Goal: Task Accomplishment & Management: Use online tool/utility

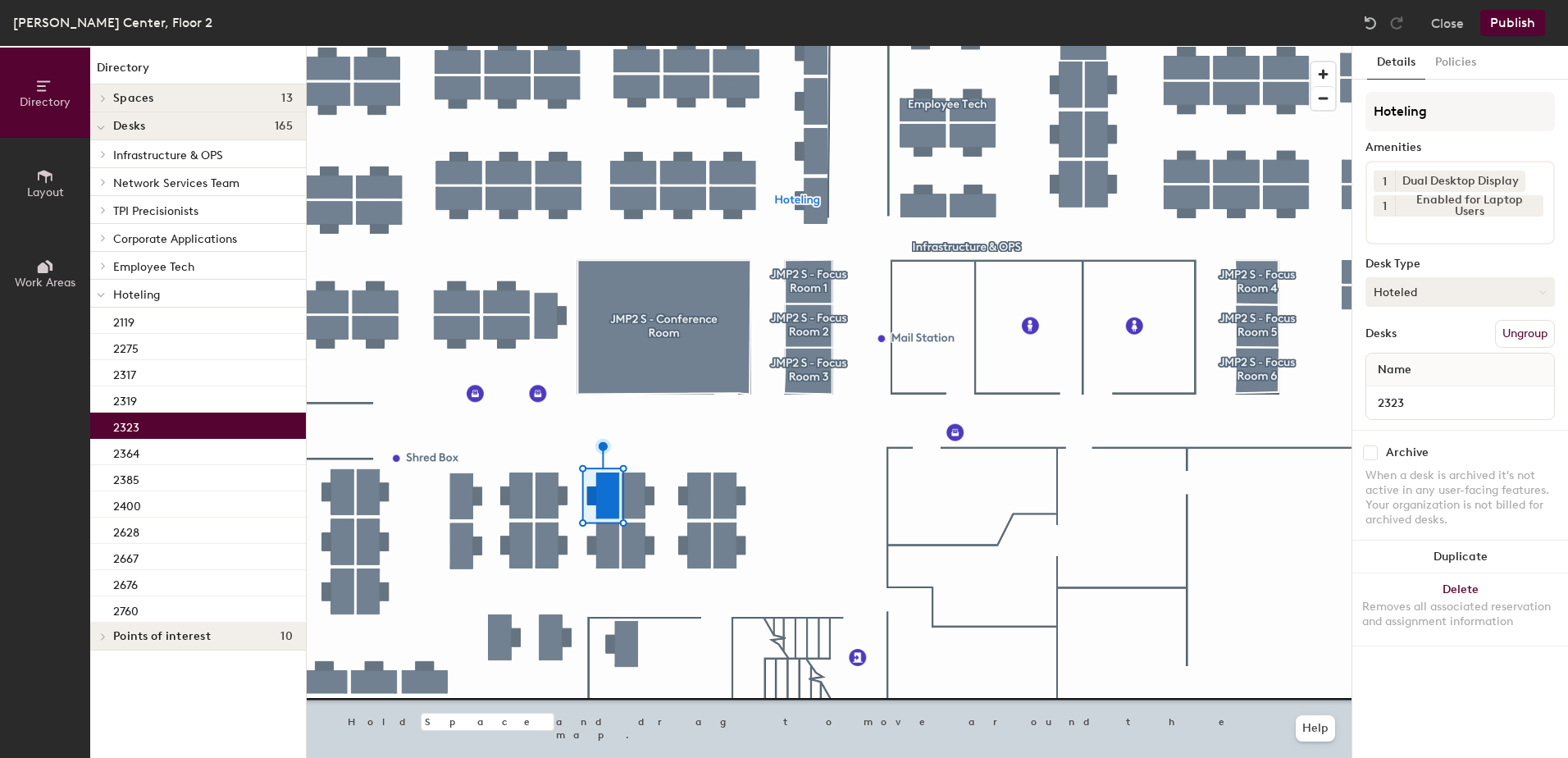
drag, startPoint x: 1411, startPoint y: 295, endPoint x: 1415, endPoint y: 304, distance: 9.8
click at [1413, 300] on button "Hoteled" at bounding box center [1460, 292] width 189 height 29
click at [1423, 337] on div "Assigned" at bounding box center [1448, 342] width 164 height 25
drag, startPoint x: 1514, startPoint y: 326, endPoint x: 1505, endPoint y: 337, distance: 14.2
click at [1514, 328] on button "Ungroup" at bounding box center [1525, 334] width 59 height 27
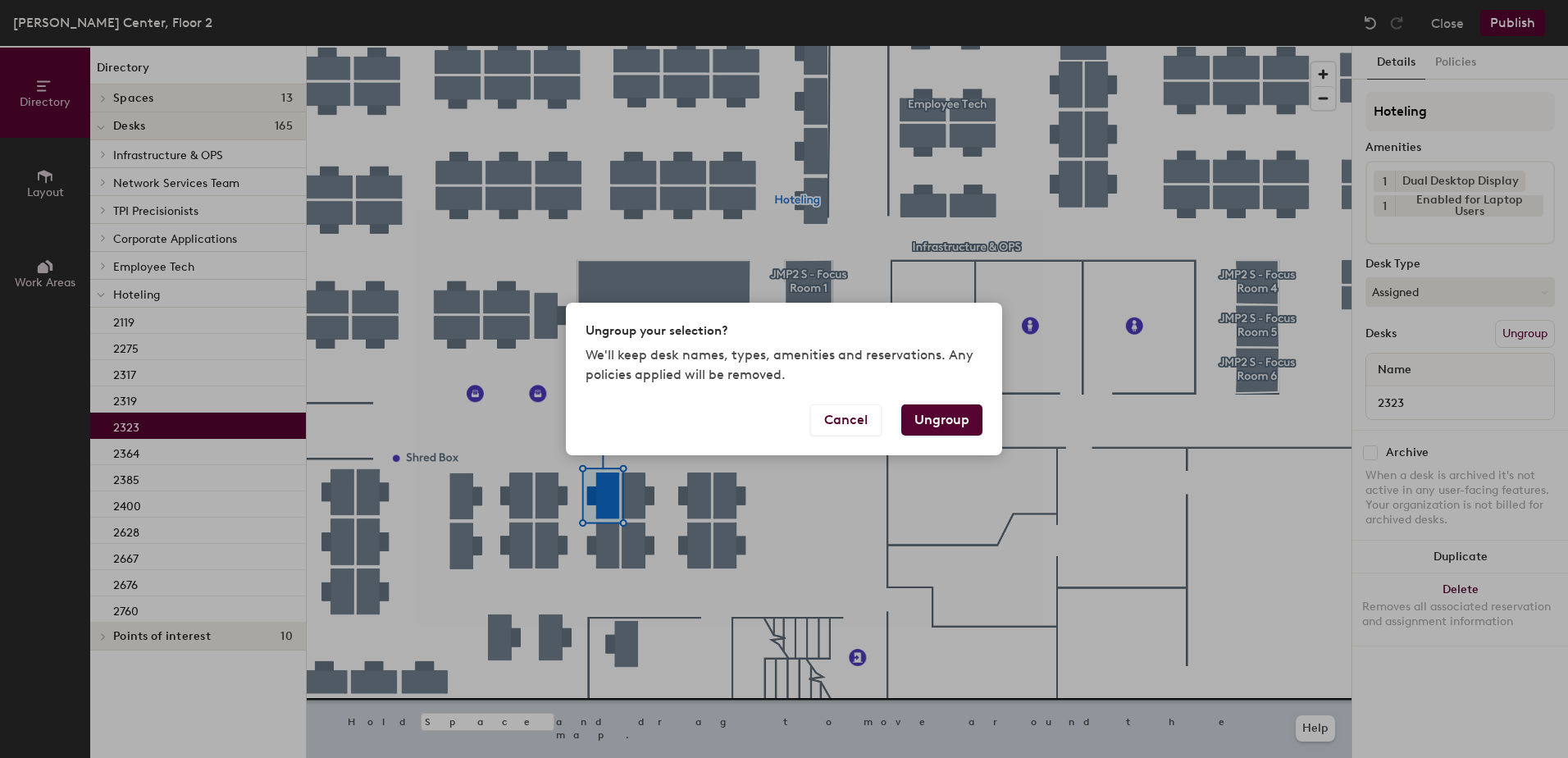
click at [962, 420] on button "Ungroup" at bounding box center [941, 420] width 81 height 31
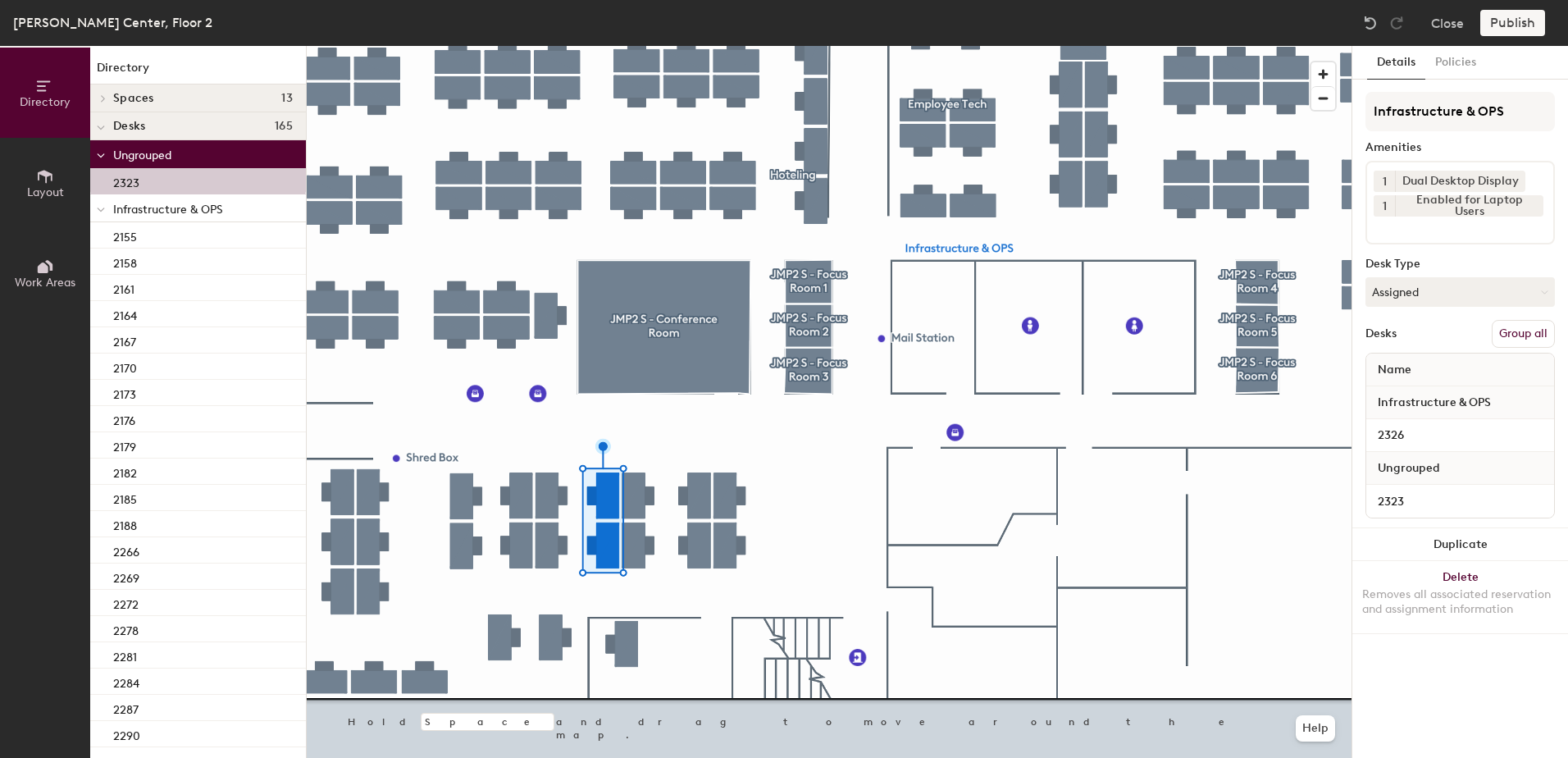
click at [1536, 331] on button "Group all" at bounding box center [1523, 334] width 63 height 27
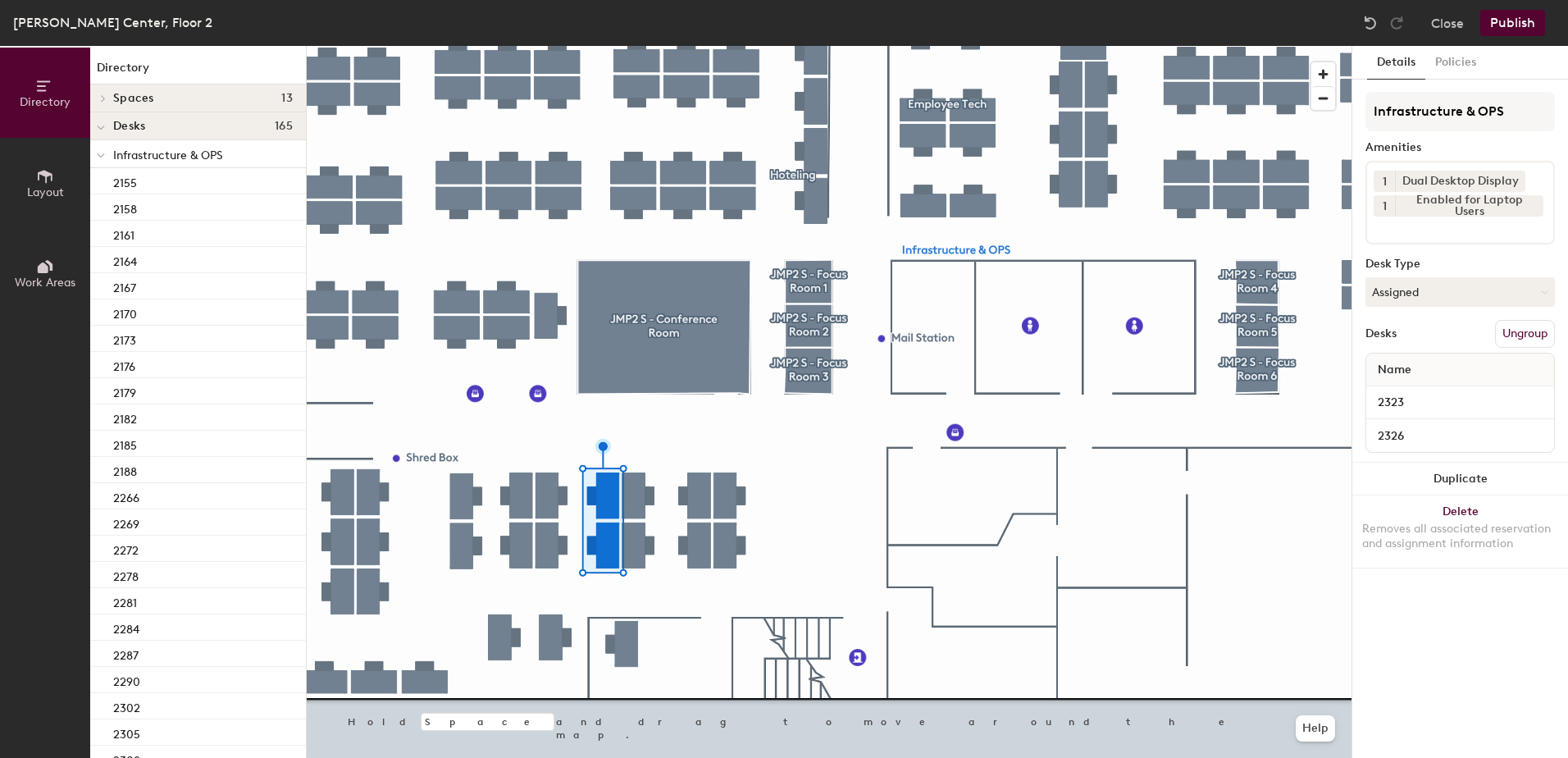
click at [1510, 27] on button "Publish" at bounding box center [1513, 23] width 65 height 27
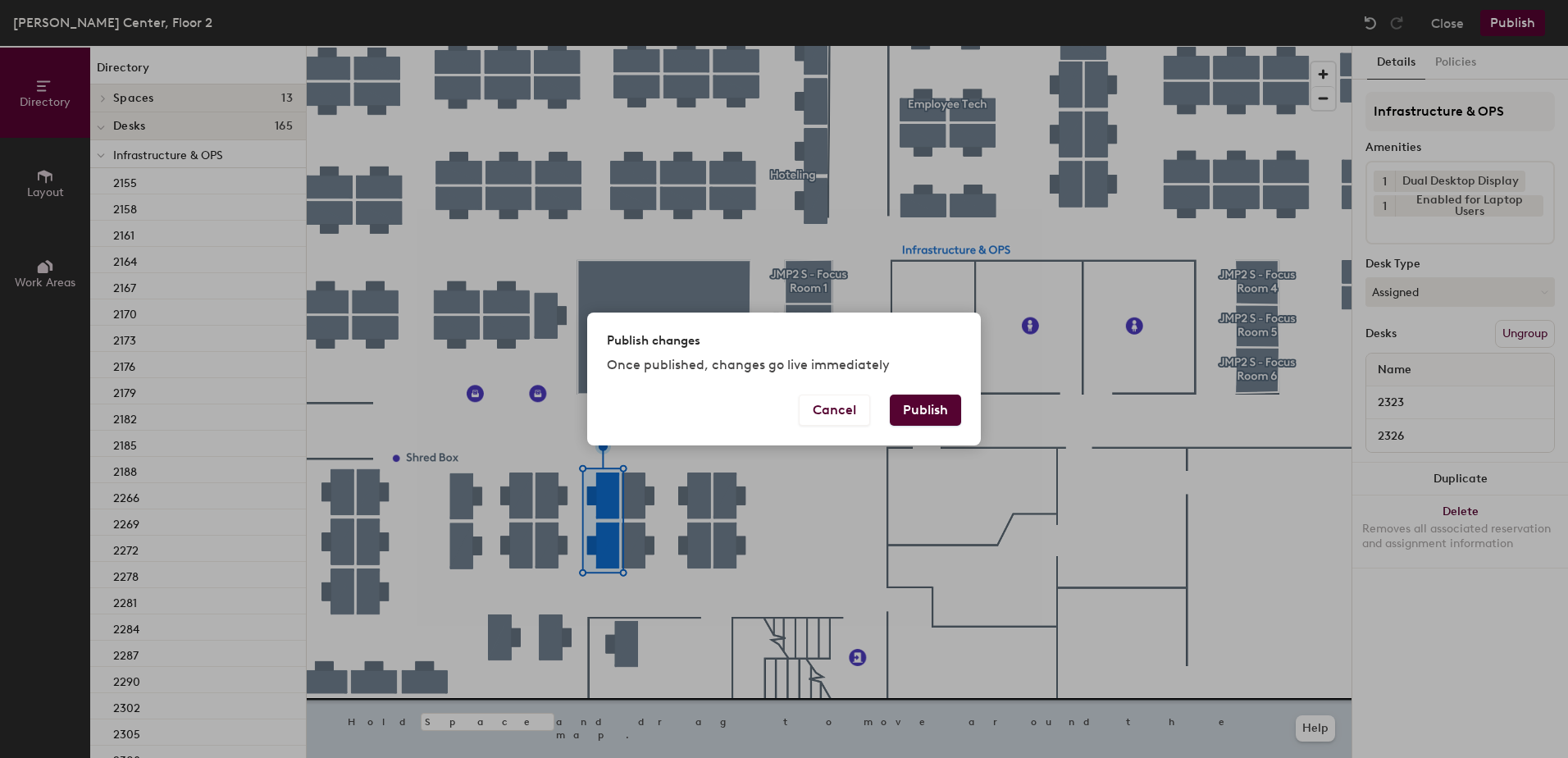
click at [930, 418] on button "Publish" at bounding box center [926, 410] width 71 height 31
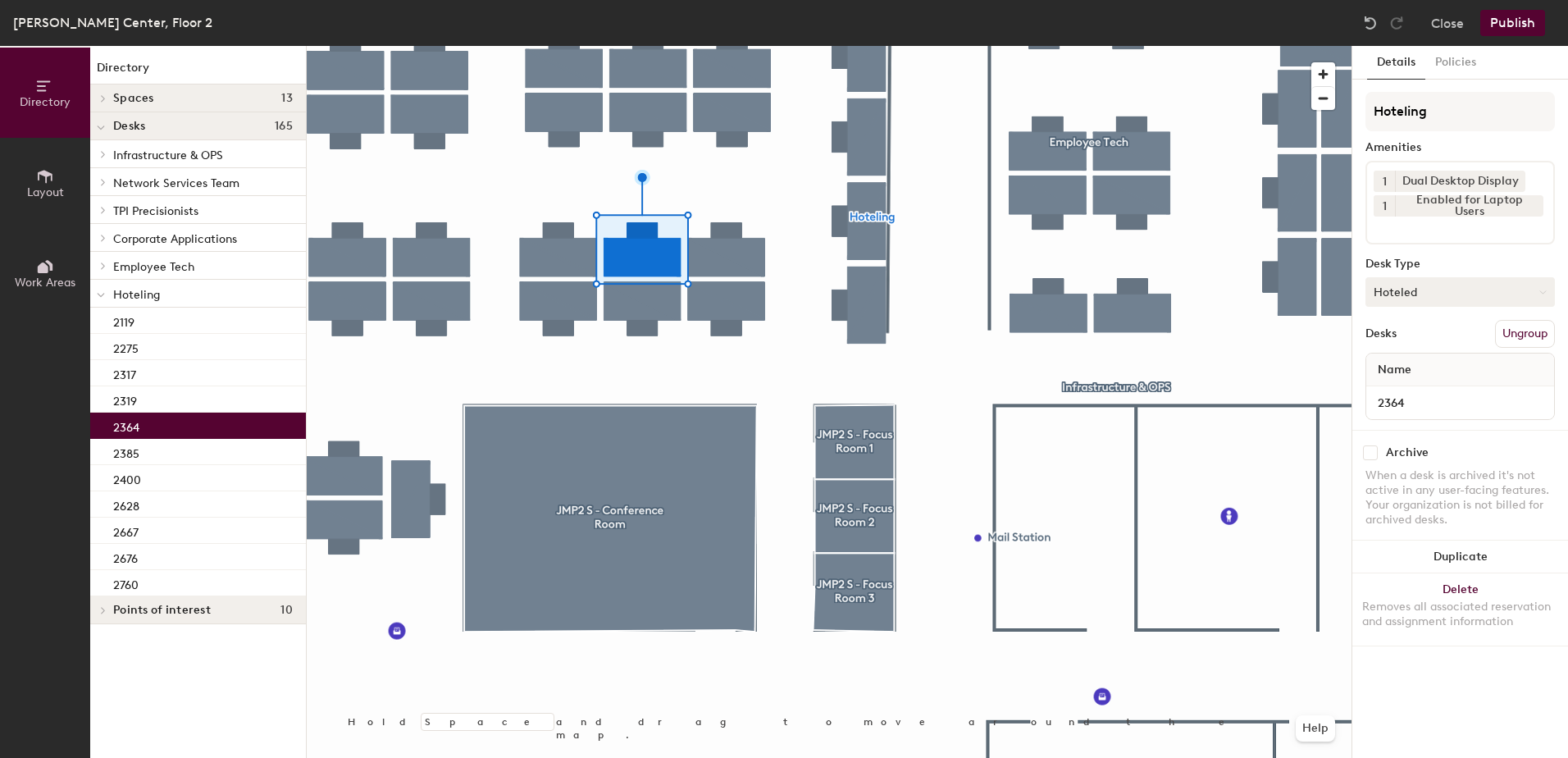
click at [1407, 292] on button "Hoteled" at bounding box center [1460, 292] width 189 height 29
drag, startPoint x: 1423, startPoint y: 337, endPoint x: 1454, endPoint y: 341, distance: 31.3
click at [1426, 341] on div "Assigned" at bounding box center [1448, 342] width 164 height 25
click at [1502, 330] on button "Ungroup" at bounding box center [1525, 334] width 59 height 27
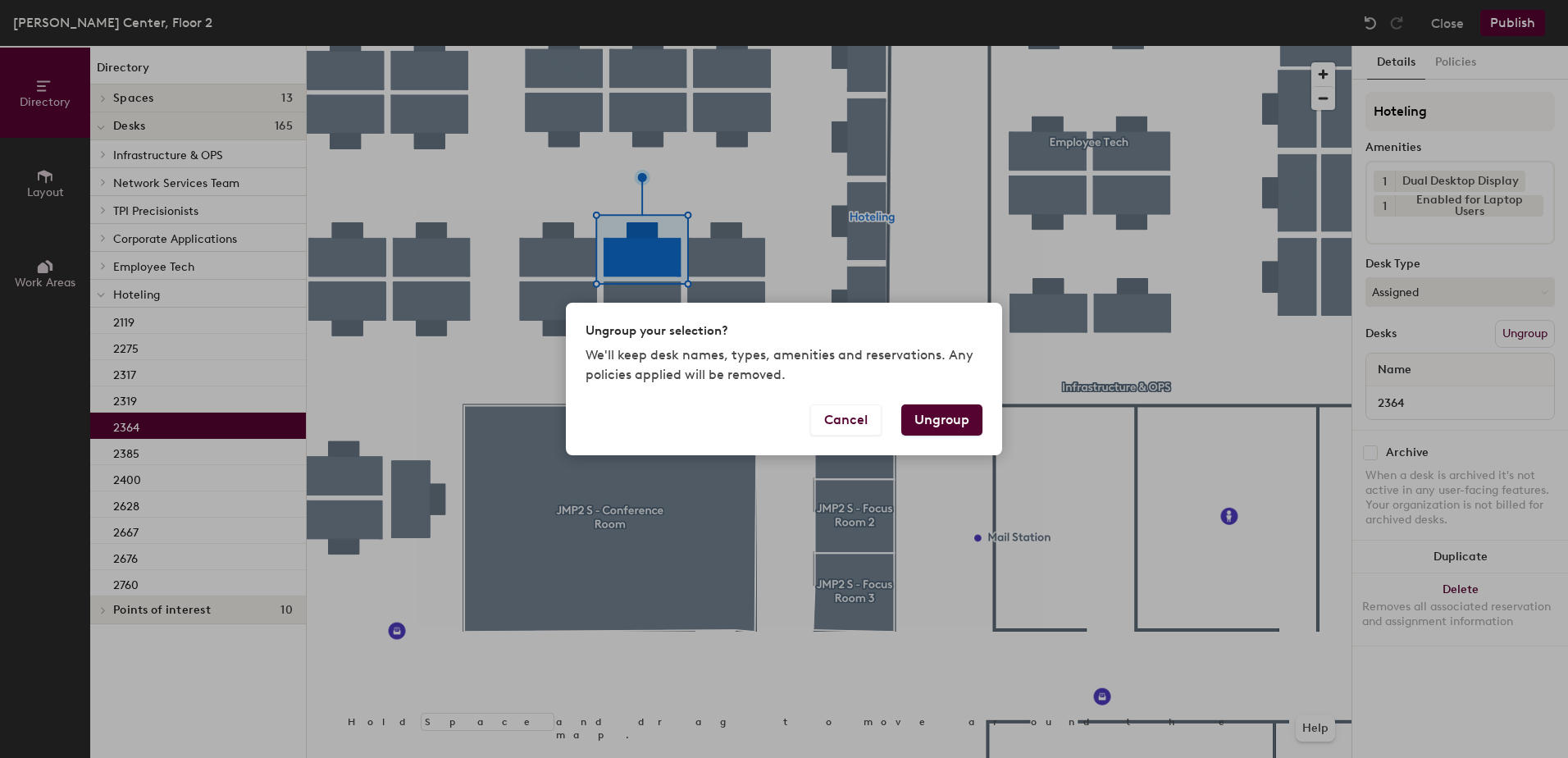
click at [943, 418] on button "Ungroup" at bounding box center [941, 420] width 81 height 31
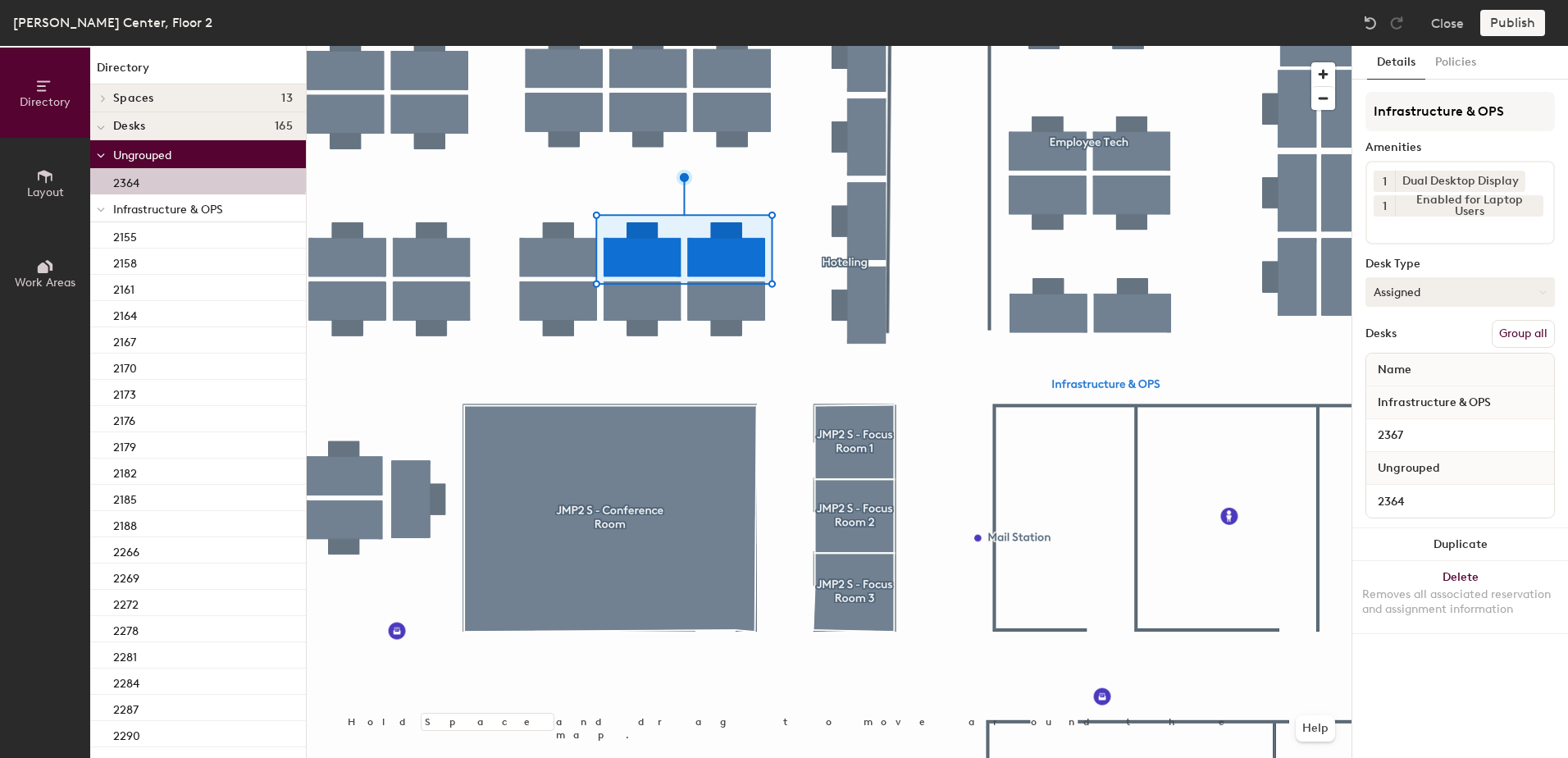
drag, startPoint x: 1531, startPoint y: 335, endPoint x: 1519, endPoint y: 296, distance: 40.8
click at [1530, 334] on button "Group all" at bounding box center [1523, 334] width 63 height 27
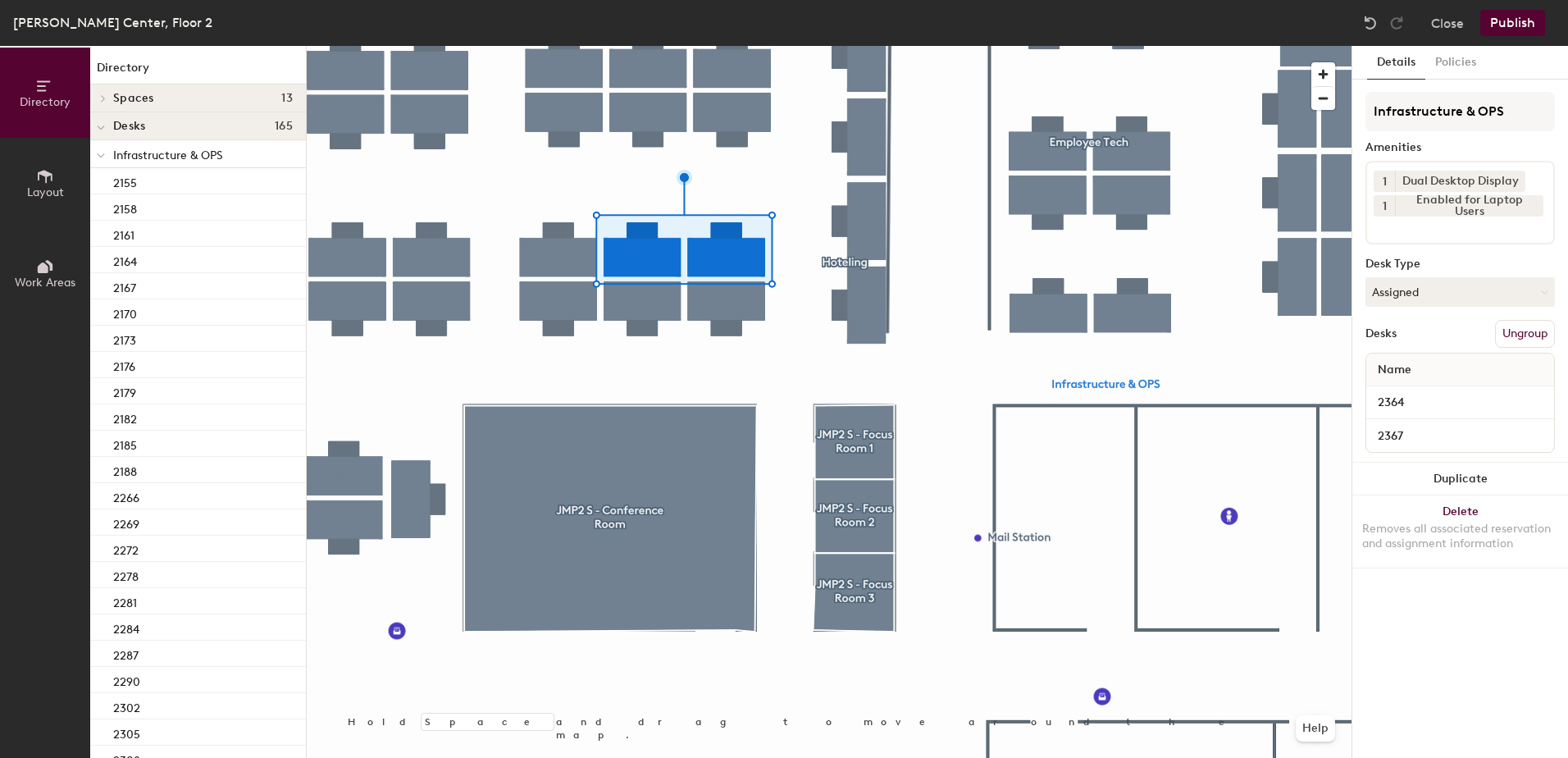
drag, startPoint x: 1499, startPoint y: 21, endPoint x: 1500, endPoint y: 29, distance: 8.1
click at [1499, 23] on button "Publish" at bounding box center [1513, 23] width 65 height 27
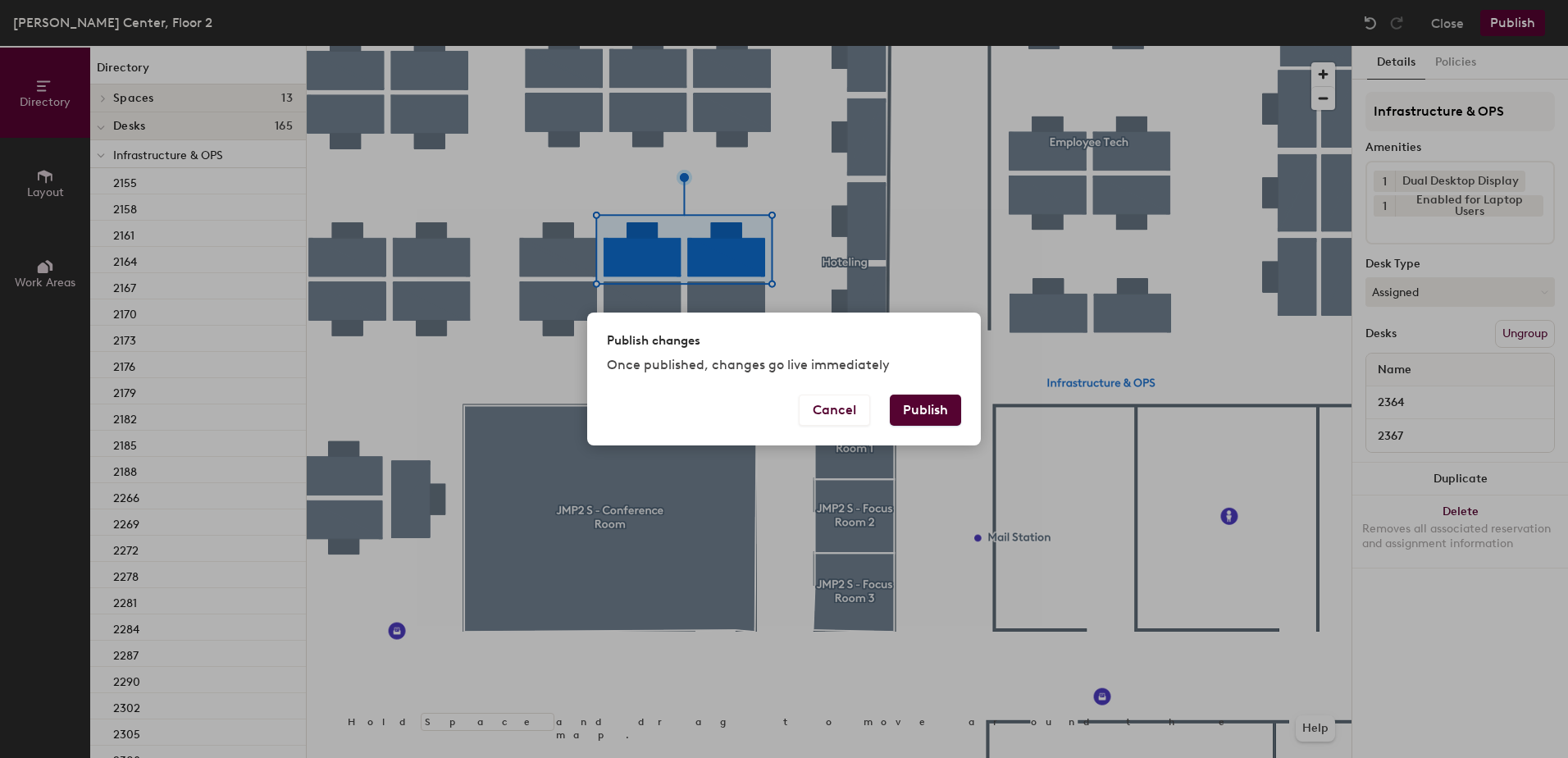
click at [924, 400] on button "Publish" at bounding box center [926, 410] width 71 height 31
